Goal: Information Seeking & Learning: Learn about a topic

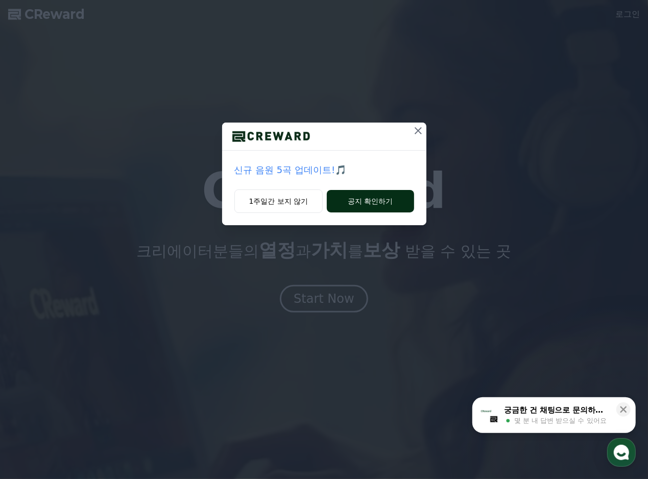
click at [359, 202] on button "공지 확인하기" at bounding box center [370, 201] width 87 height 22
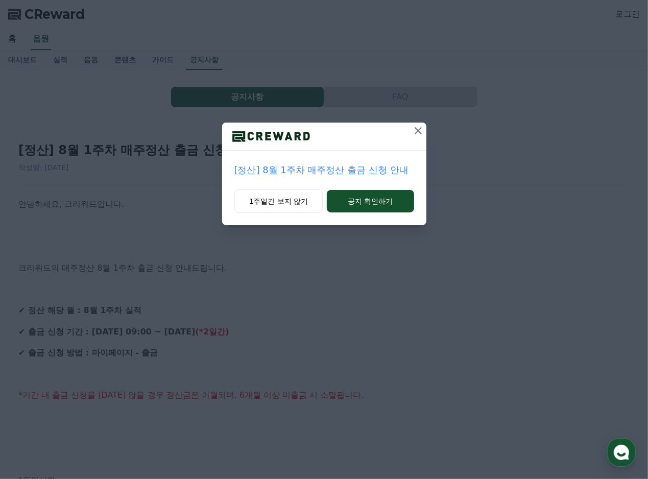
click at [418, 132] on icon at bounding box center [418, 131] width 12 height 12
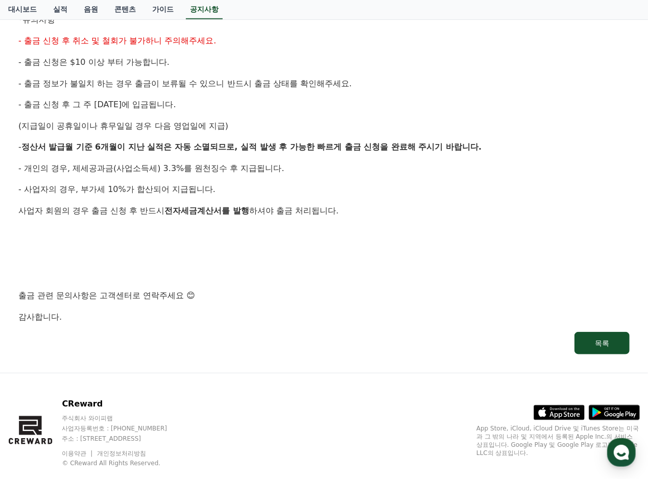
scroll to position [480, 0]
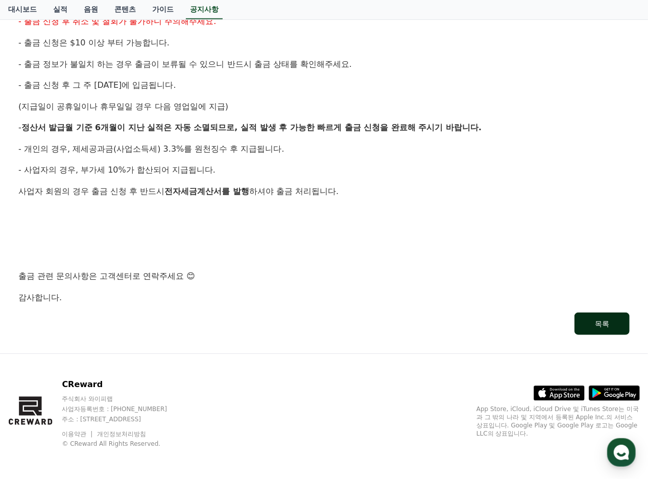
click at [600, 320] on div "목록" at bounding box center [602, 324] width 14 height 10
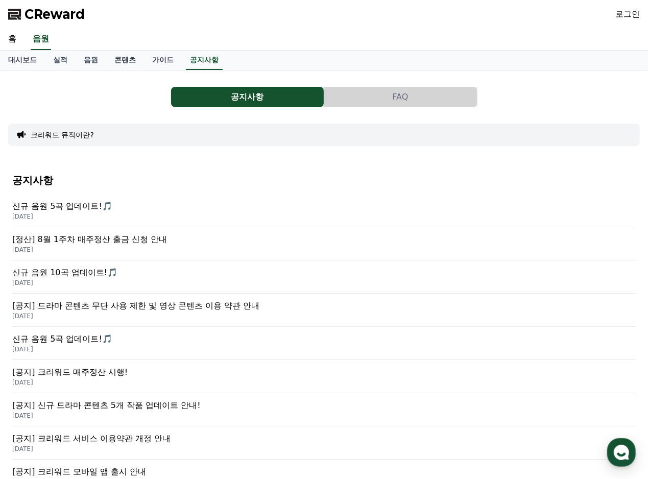
click at [625, 5] on div "CReward 로그인" at bounding box center [324, 14] width 648 height 29
click at [627, 9] on link "로그인" at bounding box center [627, 14] width 25 height 12
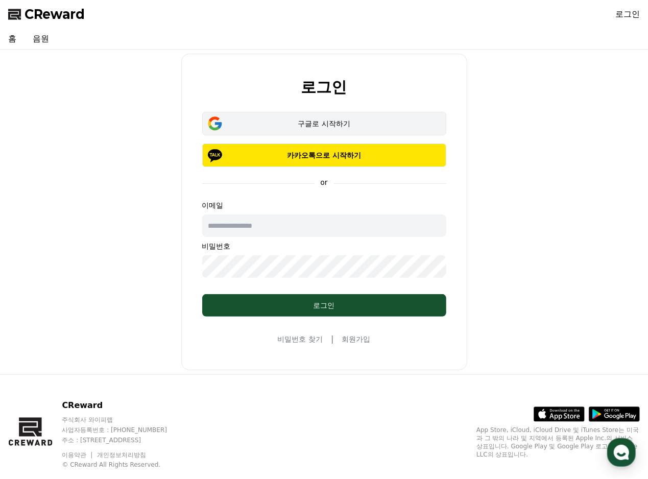
click at [403, 115] on button "구글로 시작하기" at bounding box center [324, 123] width 244 height 23
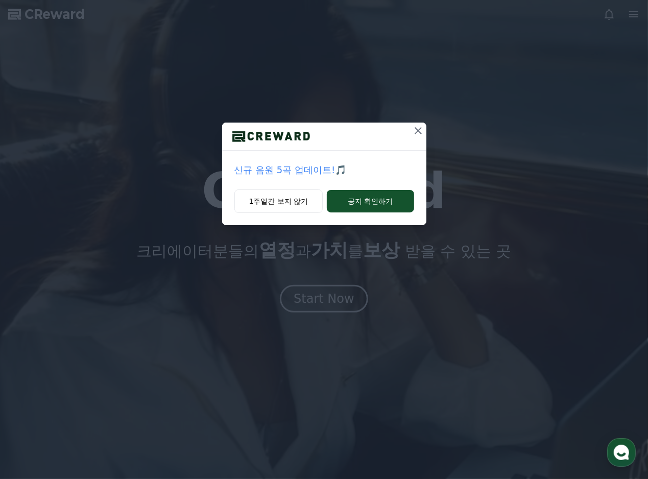
click at [414, 134] on icon at bounding box center [418, 131] width 12 height 12
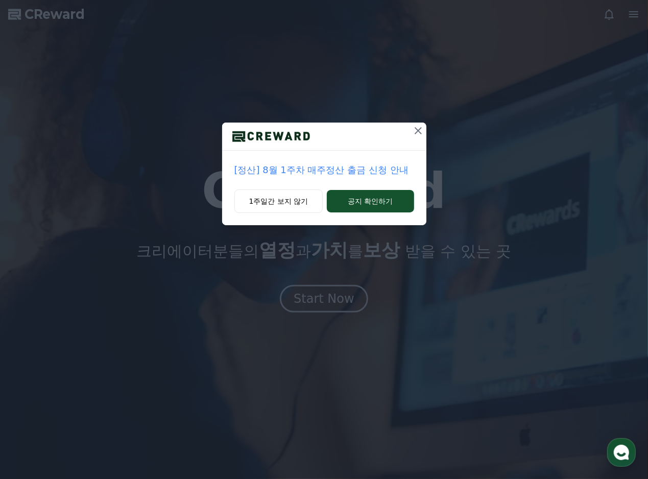
click at [416, 131] on icon at bounding box center [418, 131] width 12 height 12
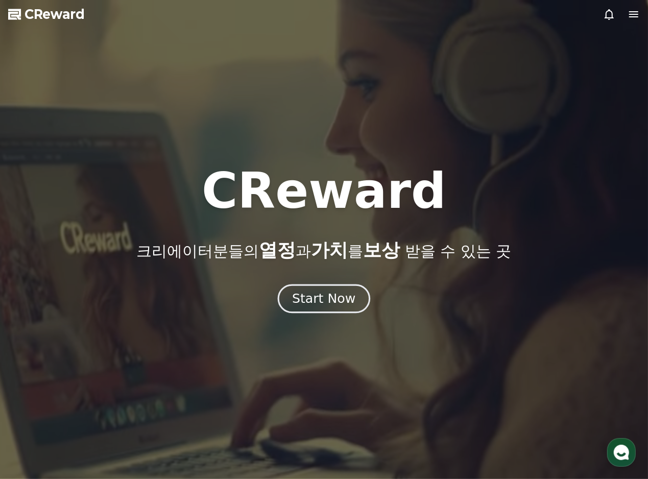
click at [358, 303] on button "Start Now" at bounding box center [324, 298] width 92 height 29
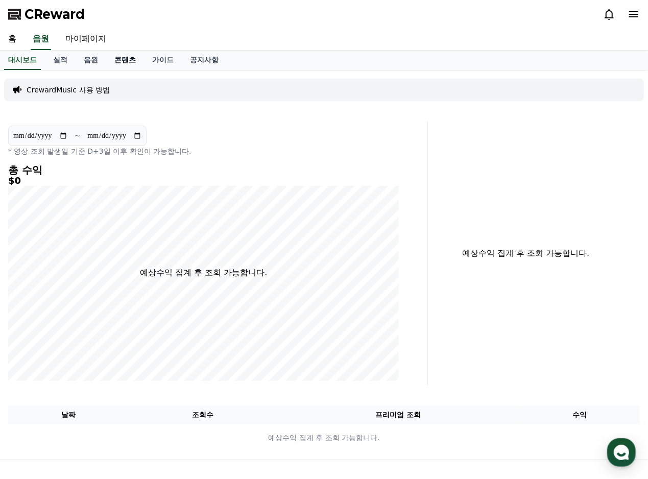
click at [128, 61] on link "콘텐츠" at bounding box center [125, 60] width 38 height 19
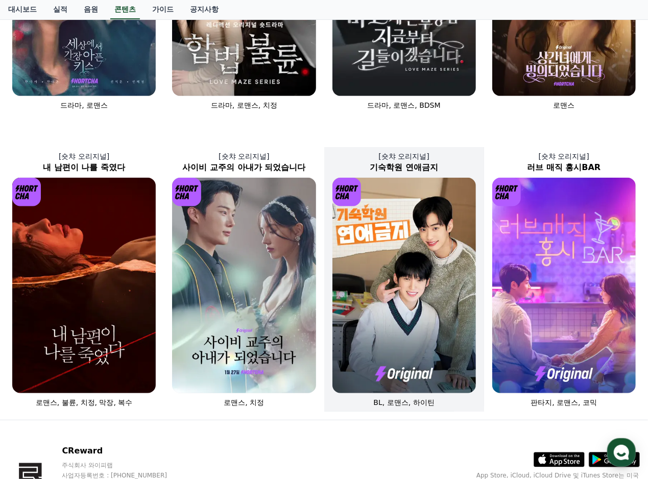
scroll to position [307, 0]
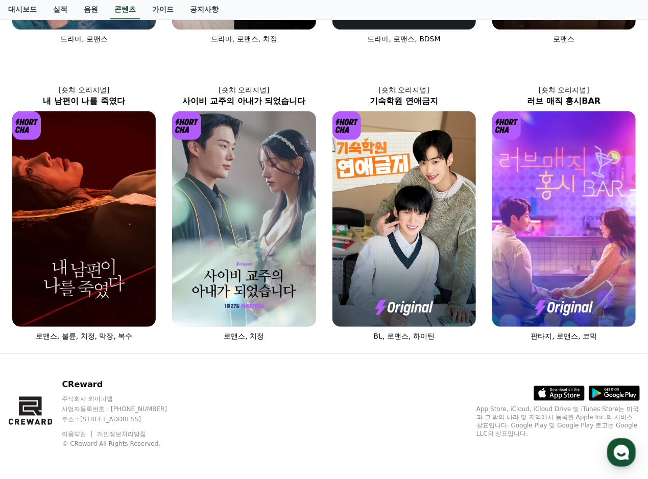
click at [421, 384] on div "CReward 주식회사 와이피랩 사업자등록번호 : 655-81-03655 주소 : 경기도 김포시 양촌읍 양곡로 495, 3층 305-비이16호…" at bounding box center [324, 417] width 648 height 127
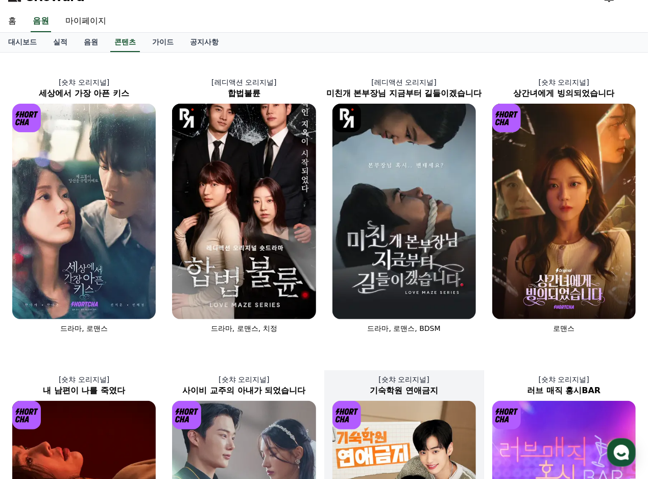
scroll to position [0, 0]
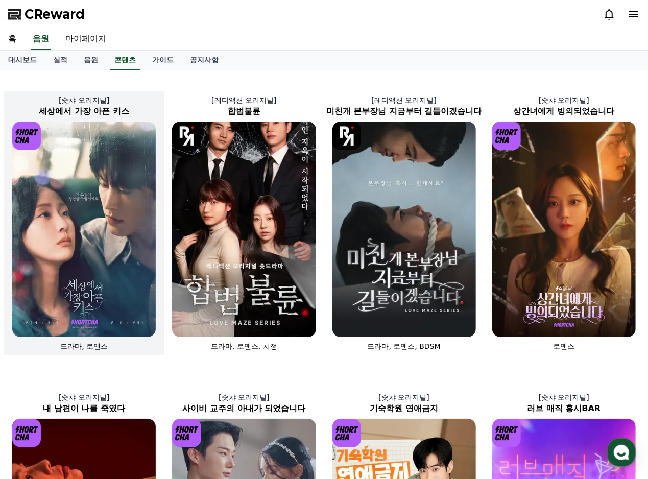
click at [112, 294] on img at bounding box center [84, 230] width 144 height 216
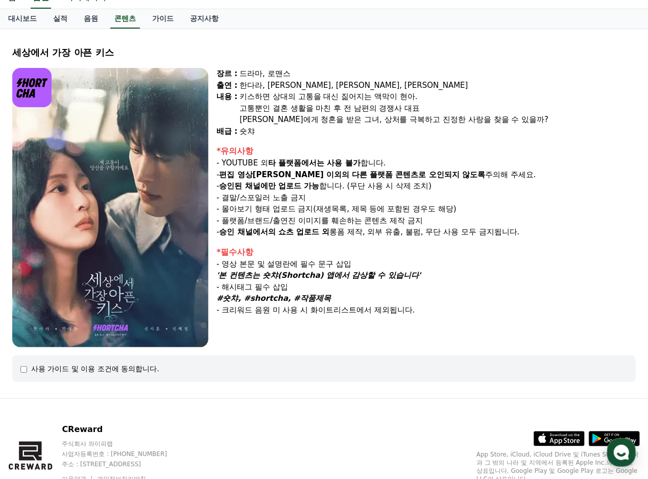
scroll to position [86, 0]
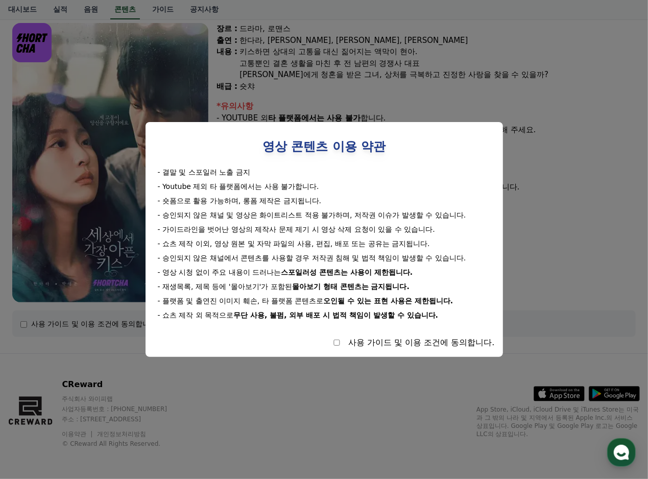
click at [25, 322] on button "close modal" at bounding box center [324, 239] width 648 height 479
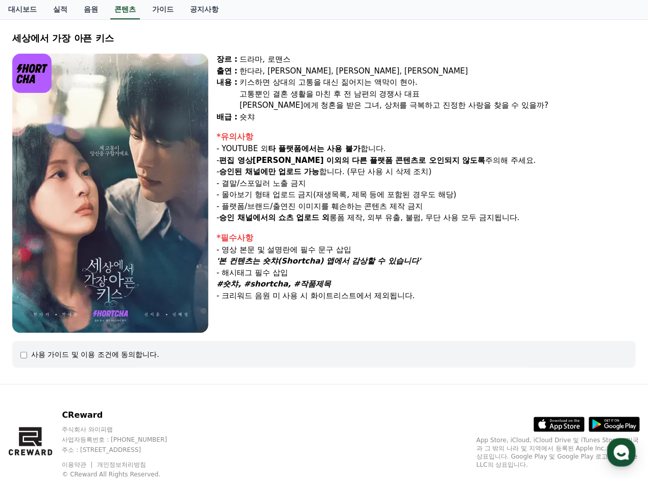
scroll to position [0, 0]
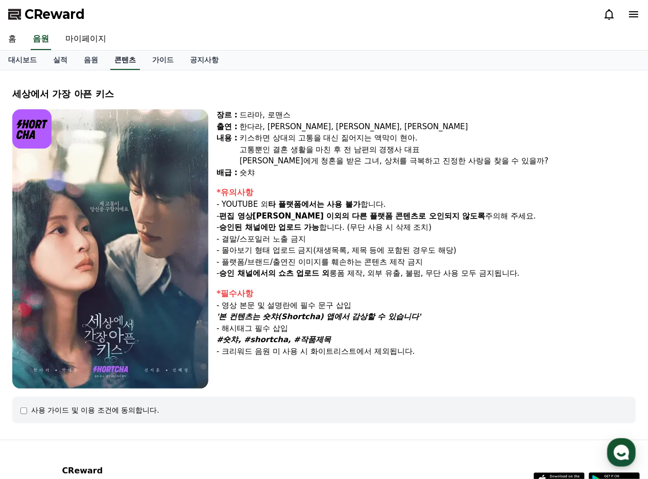
click at [129, 64] on link "콘텐츠" at bounding box center [125, 60] width 30 height 19
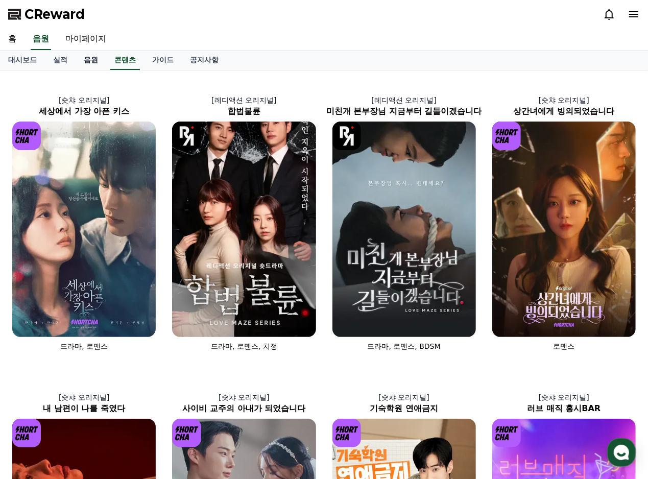
click at [94, 60] on link "음원" at bounding box center [91, 60] width 31 height 19
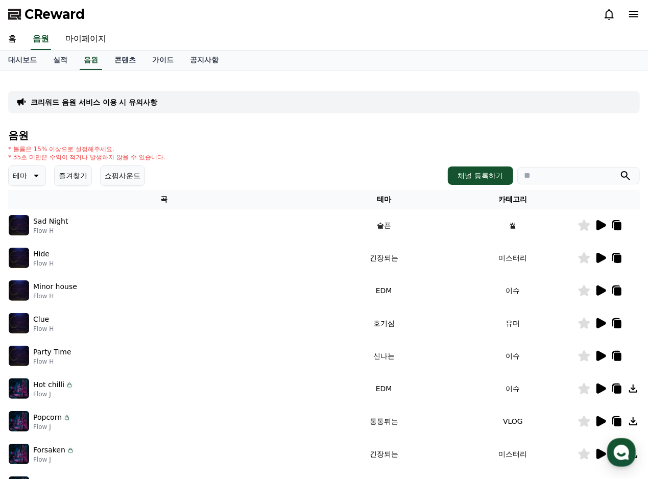
click at [598, 222] on icon at bounding box center [602, 225] width 10 height 10
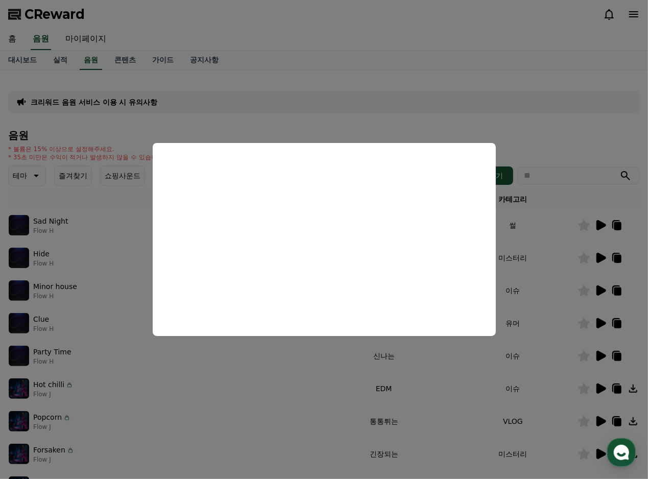
click at [213, 130] on button "close modal" at bounding box center [324, 239] width 648 height 479
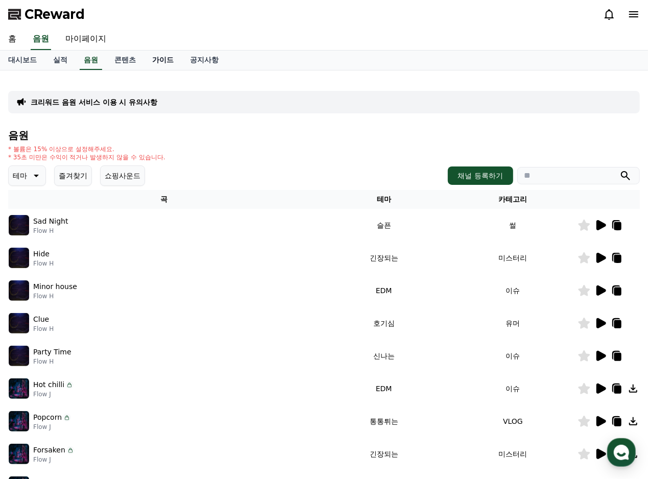
click at [167, 65] on link "가이드" at bounding box center [163, 60] width 38 height 19
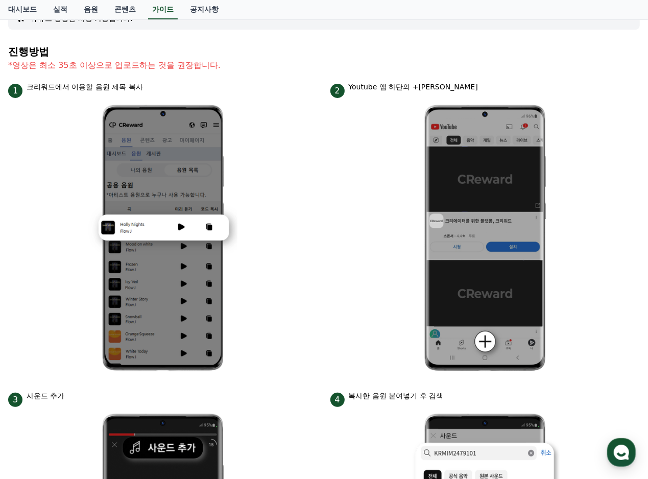
scroll to position [36, 0]
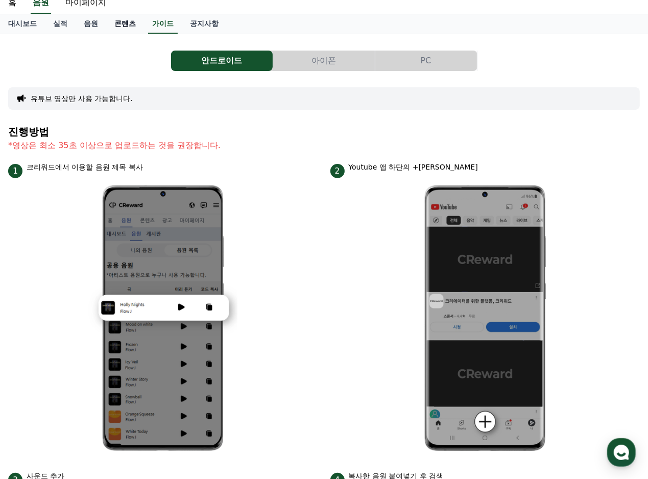
click at [125, 21] on link "콘텐츠" at bounding box center [125, 23] width 38 height 19
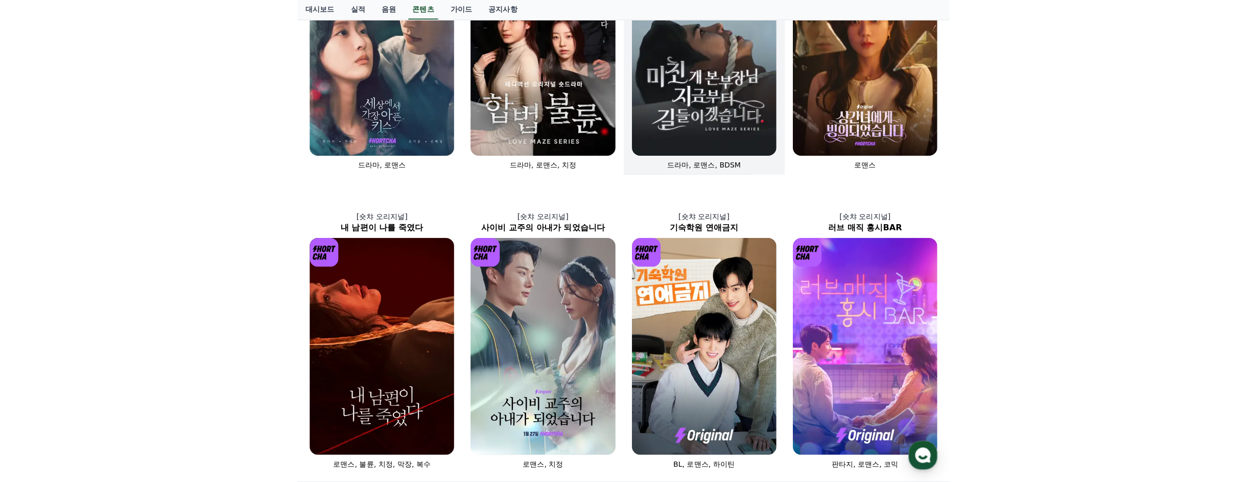
scroll to position [307, 0]
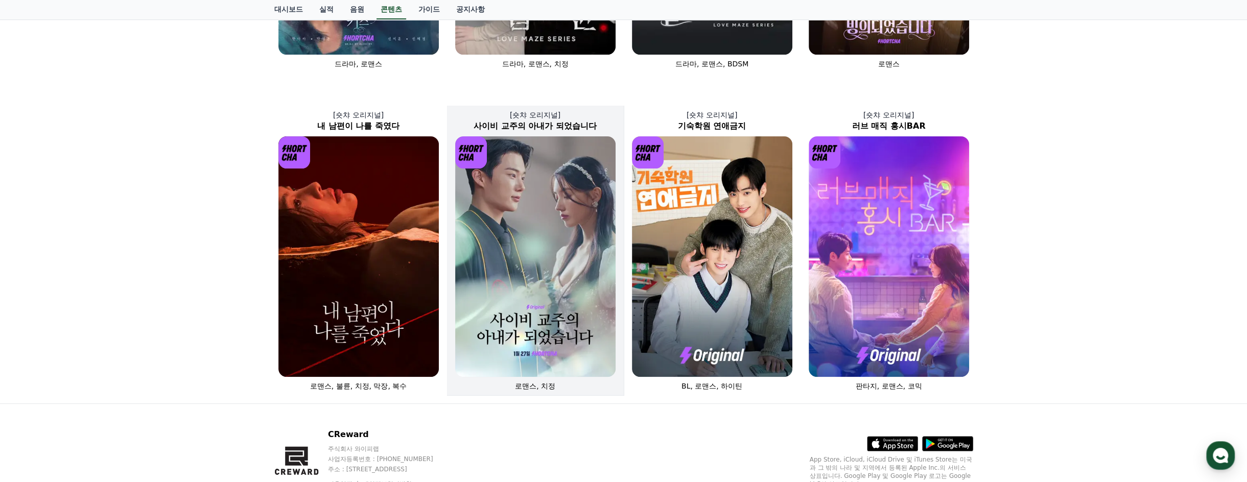
click at [540, 314] on img at bounding box center [535, 256] width 160 height 241
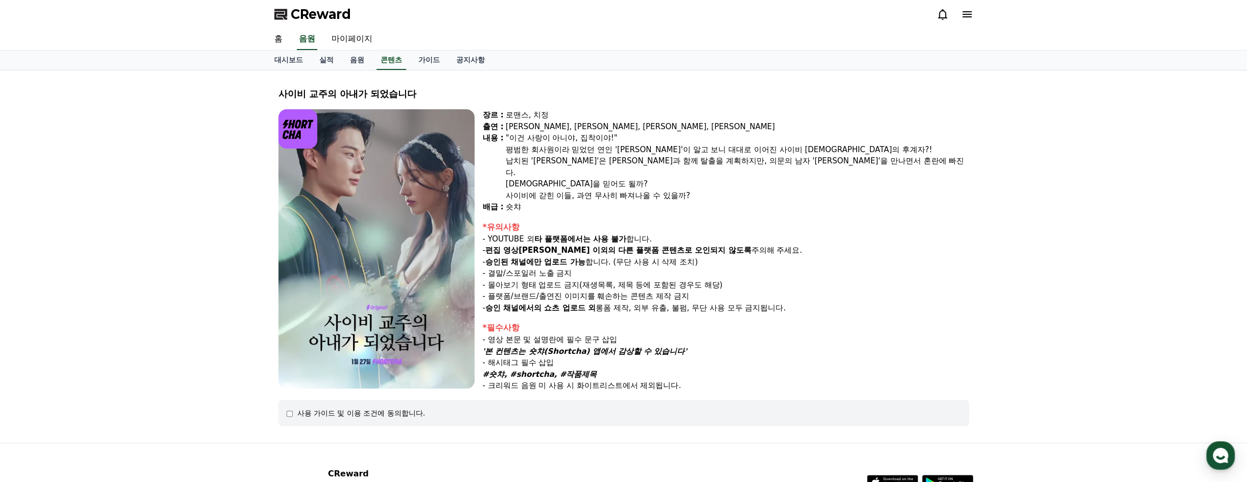
drag, startPoint x: 553, startPoint y: 295, endPoint x: 743, endPoint y: 292, distance: 190.0
click at [648, 302] on p "- 승인 채널에서의 쇼츠 업로드 외 롱폼 제작, 외부 유출, 불펌, 무단 사용 모두 금지됩니다." at bounding box center [726, 308] width 486 height 12
drag, startPoint x: 743, startPoint y: 292, endPoint x: 766, endPoint y: 356, distance: 68.3
click at [648, 369] on div "#숏챠, #shortcha, #작품제목" at bounding box center [726, 375] width 486 height 12
click at [315, 61] on link "실적" at bounding box center [326, 60] width 31 height 19
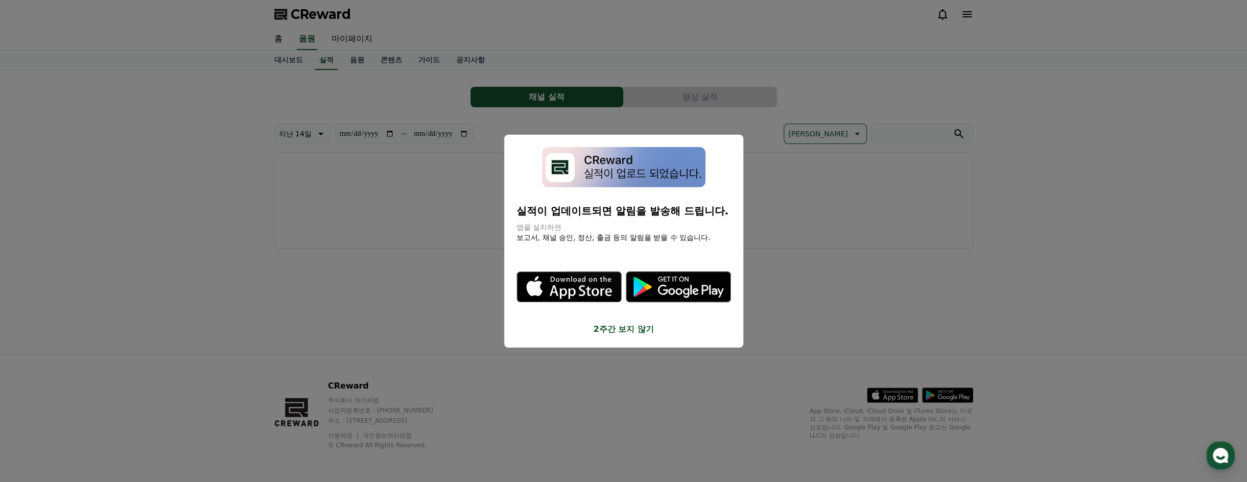
click at [624, 332] on button "2주간 보지 않기" at bounding box center [623, 329] width 215 height 12
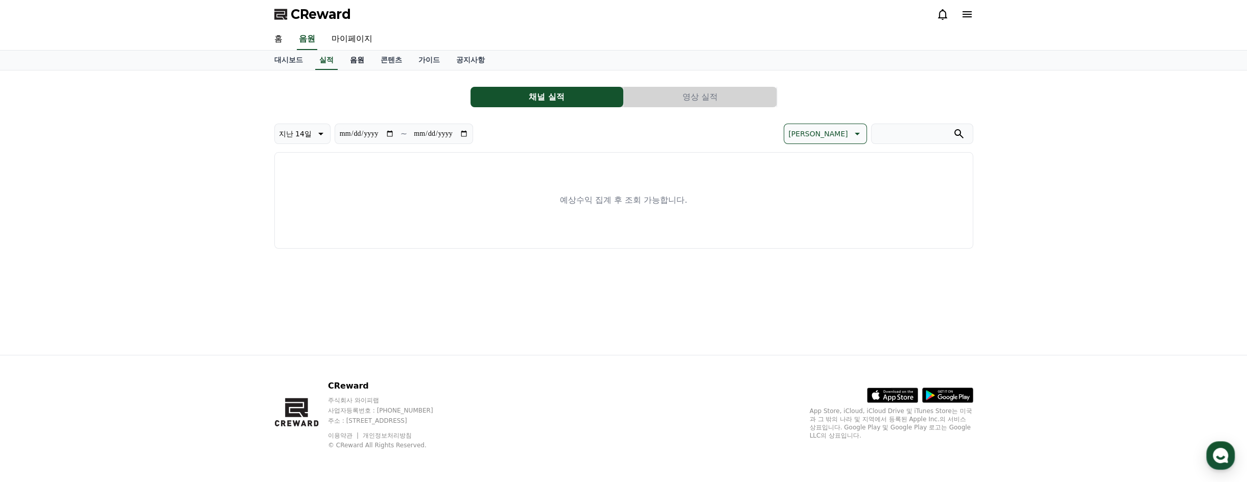
click at [364, 62] on link "음원" at bounding box center [357, 60] width 31 height 19
